Goal: Task Accomplishment & Management: Manage account settings

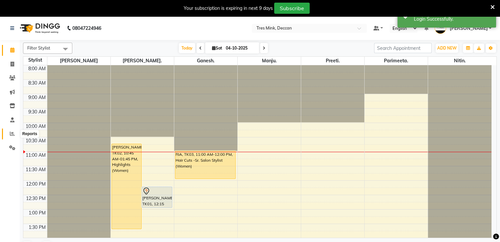
click at [14, 136] on icon at bounding box center [12, 133] width 5 height 5
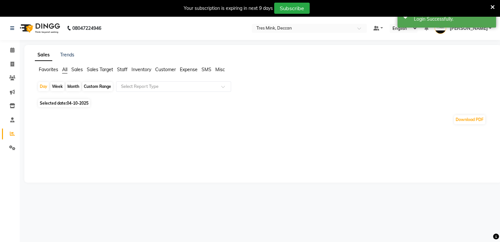
click at [74, 85] on div "Month" at bounding box center [73, 86] width 15 height 9
select select "10"
select select "2025"
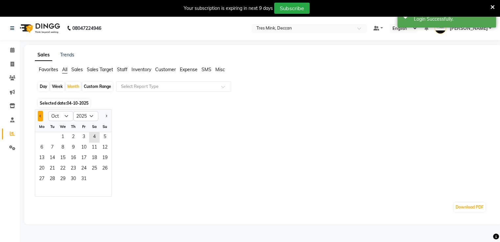
click at [41, 115] on button "Previous month" at bounding box center [40, 116] width 5 height 11
select select "9"
click at [39, 134] on span "1" at bounding box center [41, 137] width 11 height 11
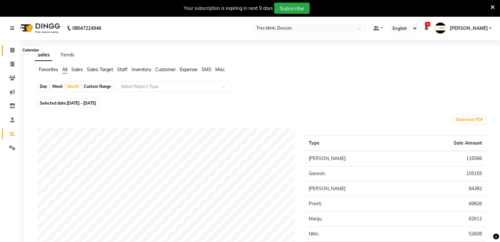
click at [15, 48] on span at bounding box center [12, 51] width 11 height 8
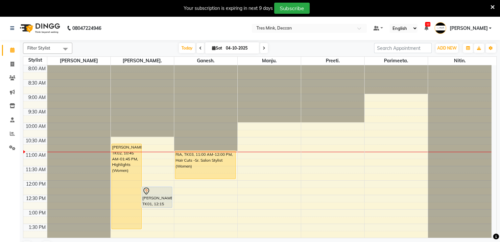
click at [467, 27] on span "[PERSON_NAME]" at bounding box center [468, 28] width 38 height 7
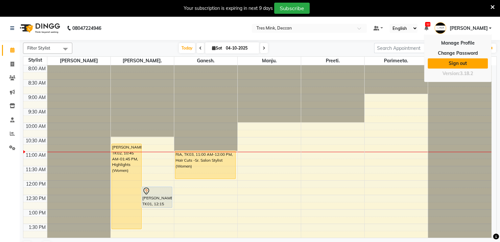
click at [468, 64] on link "Sign out" at bounding box center [457, 63] width 60 height 10
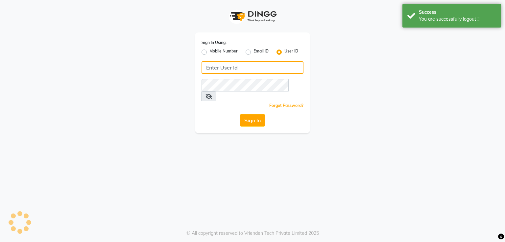
type input "8999659395"
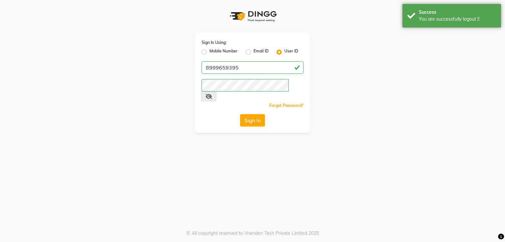
click at [227, 53] on label "Mobile Number" at bounding box center [223, 52] width 28 height 8
click at [214, 53] on input "Mobile Number" at bounding box center [211, 50] width 4 height 4
radio input "true"
radio input "false"
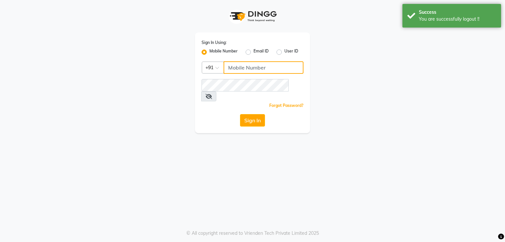
click at [262, 69] on input "Username" at bounding box center [263, 67] width 80 height 12
type input "9511858293"
click at [259, 114] on button "Sign In" at bounding box center [252, 120] width 25 height 12
